Goal: Find specific page/section: Find specific page/section

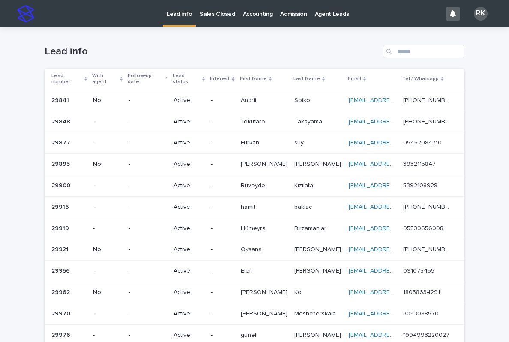
click at [212, 15] on p "Sales Closed" at bounding box center [217, 9] width 35 height 18
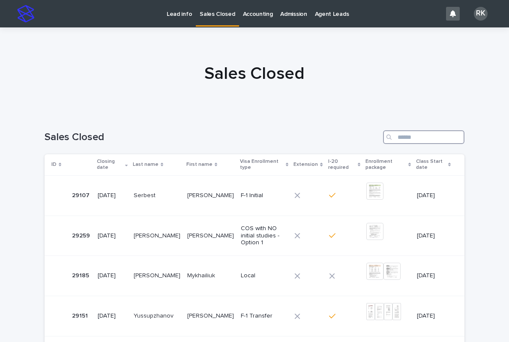
click at [421, 137] on input "Search" at bounding box center [423, 137] width 81 height 14
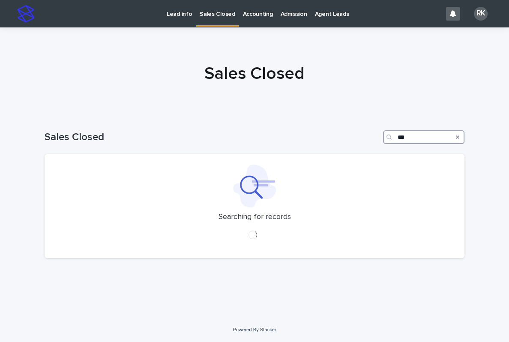
type input "****"
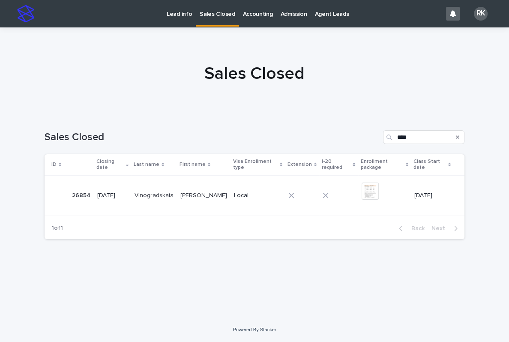
click at [236, 196] on td "Local" at bounding box center [257, 195] width 54 height 40
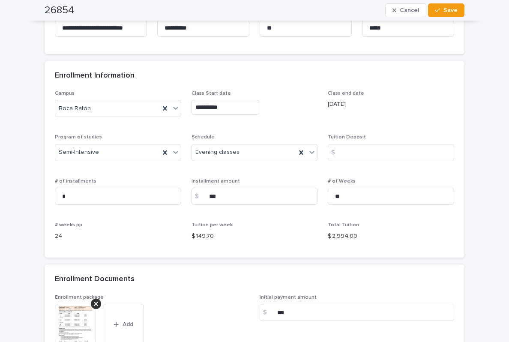
scroll to position [533, 0]
click at [69, 321] on img at bounding box center [75, 323] width 41 height 41
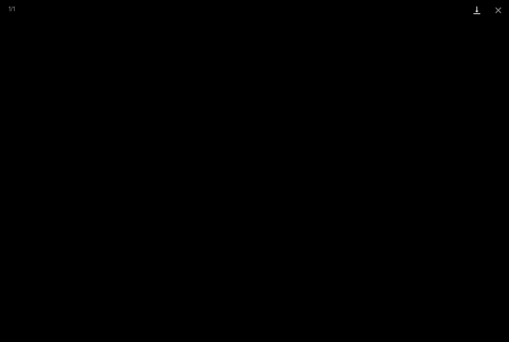
click at [475, 13] on link "Download" at bounding box center [476, 10] width 21 height 20
click at [497, 14] on button "Close gallery" at bounding box center [497, 10] width 21 height 20
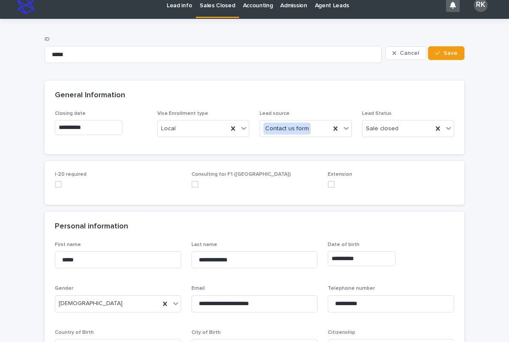
scroll to position [8, 0]
